Goal: Task Accomplishment & Management: Use online tool/utility

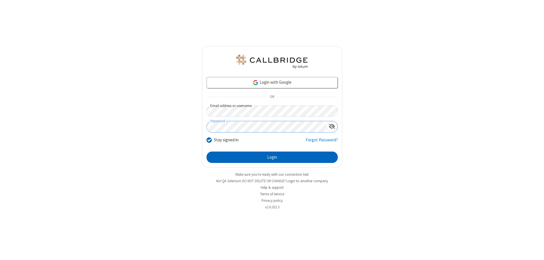
click at [272, 157] on button "Login" at bounding box center [272, 156] width 131 height 11
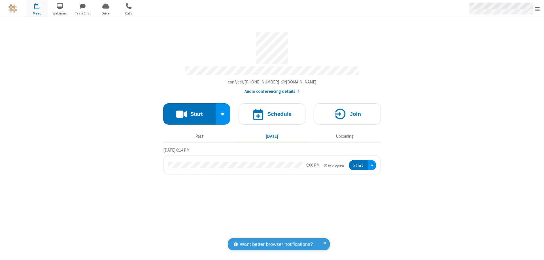
click at [538, 9] on span "Open menu" at bounding box center [537, 9] width 5 height 6
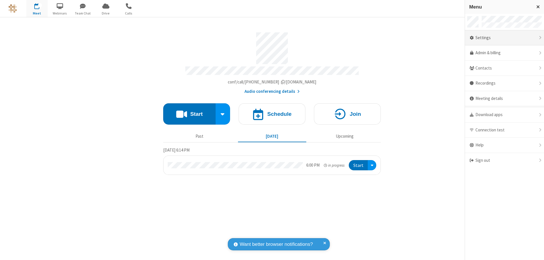
click at [505, 38] on div "Settings" at bounding box center [504, 37] width 79 height 15
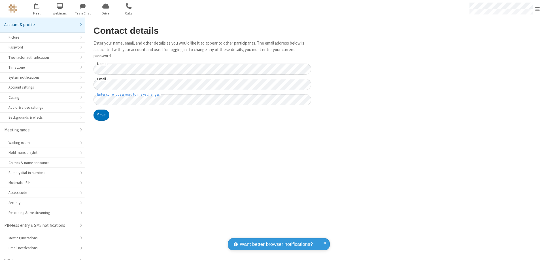
scroll to position [8, 0]
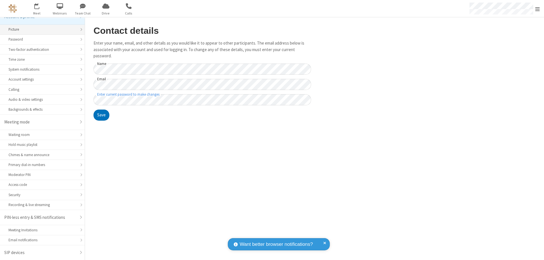
click at [40, 29] on div "Picture" at bounding box center [43, 29] width 68 height 5
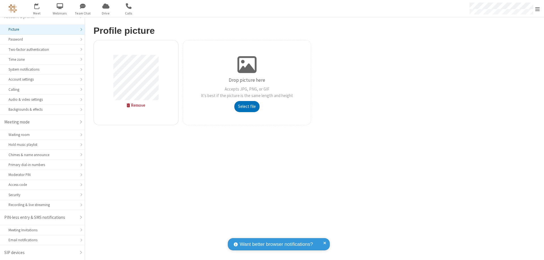
type input "C:\fakepath\avatar_image_test_2.jpg"
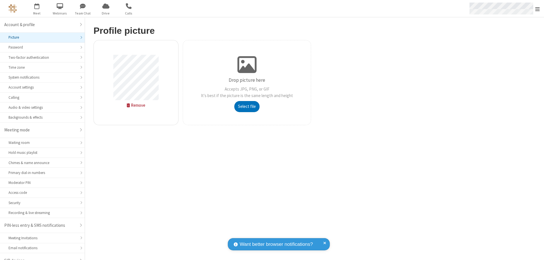
click at [538, 9] on span "Open menu" at bounding box center [537, 9] width 5 height 6
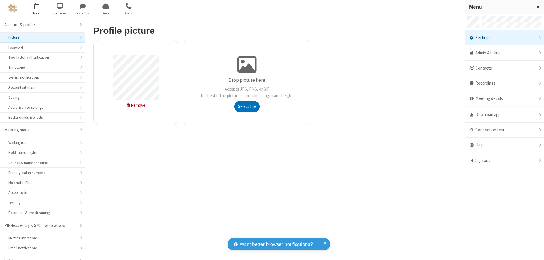
click at [37, 9] on span "button" at bounding box center [36, 6] width 21 height 10
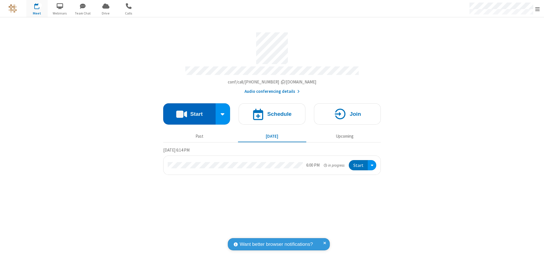
click at [189, 111] on button "Start" at bounding box center [189, 113] width 52 height 21
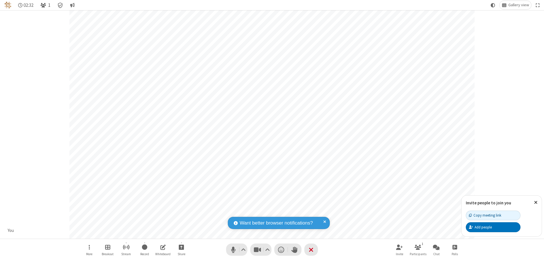
click at [44, 5] on span "Open participant list" at bounding box center [43, 5] width 5 height 5
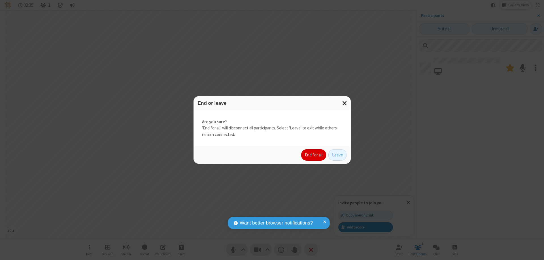
click at [314, 155] on button "End for all" at bounding box center [313, 154] width 25 height 11
